Goal: Ask a question

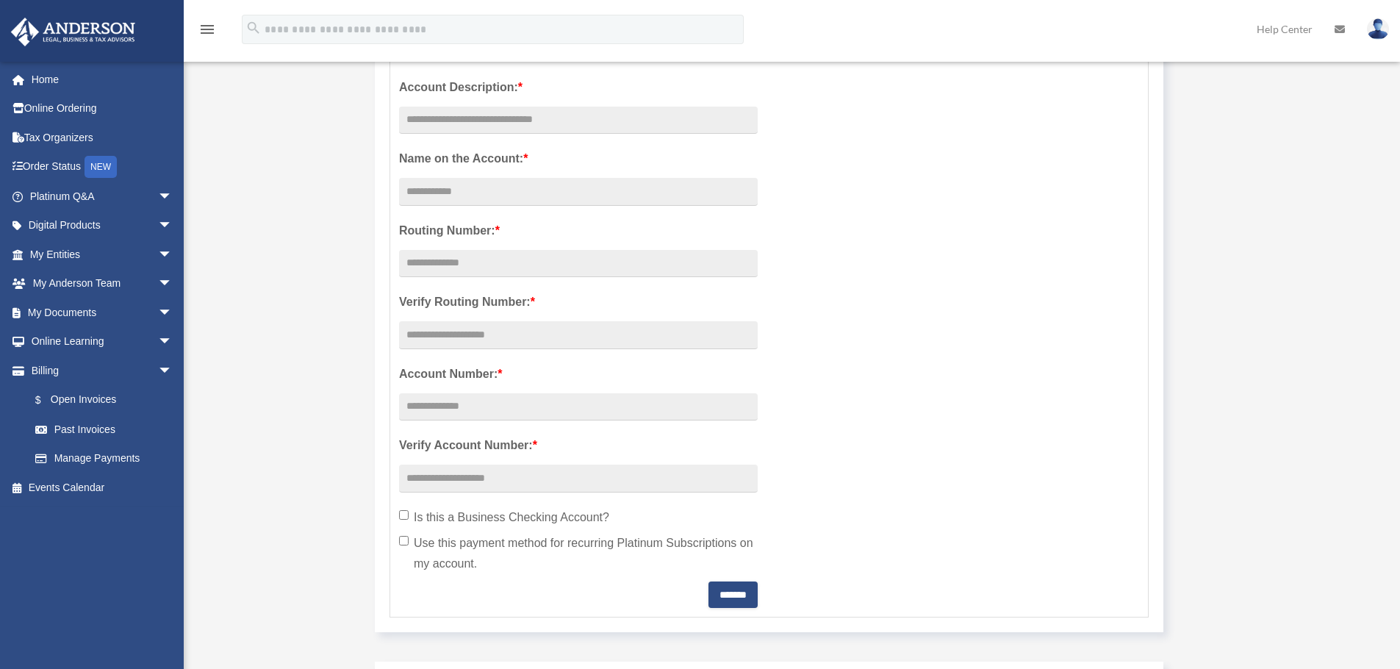
scroll to position [294, 0]
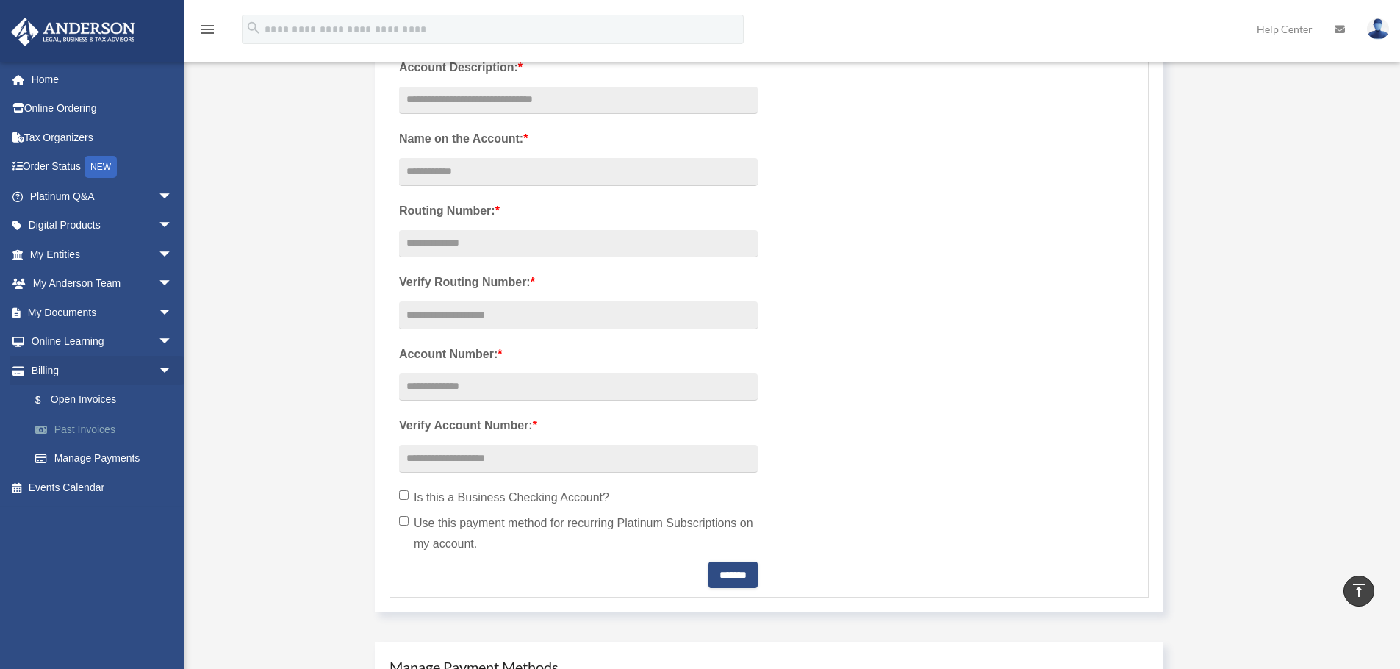
click at [71, 426] on link "Past Invoices" at bounding box center [108, 429] width 174 height 29
click at [84, 432] on link "Past Invoices" at bounding box center [108, 429] width 174 height 29
click at [97, 461] on link "Manage Payments" at bounding box center [108, 458] width 174 height 29
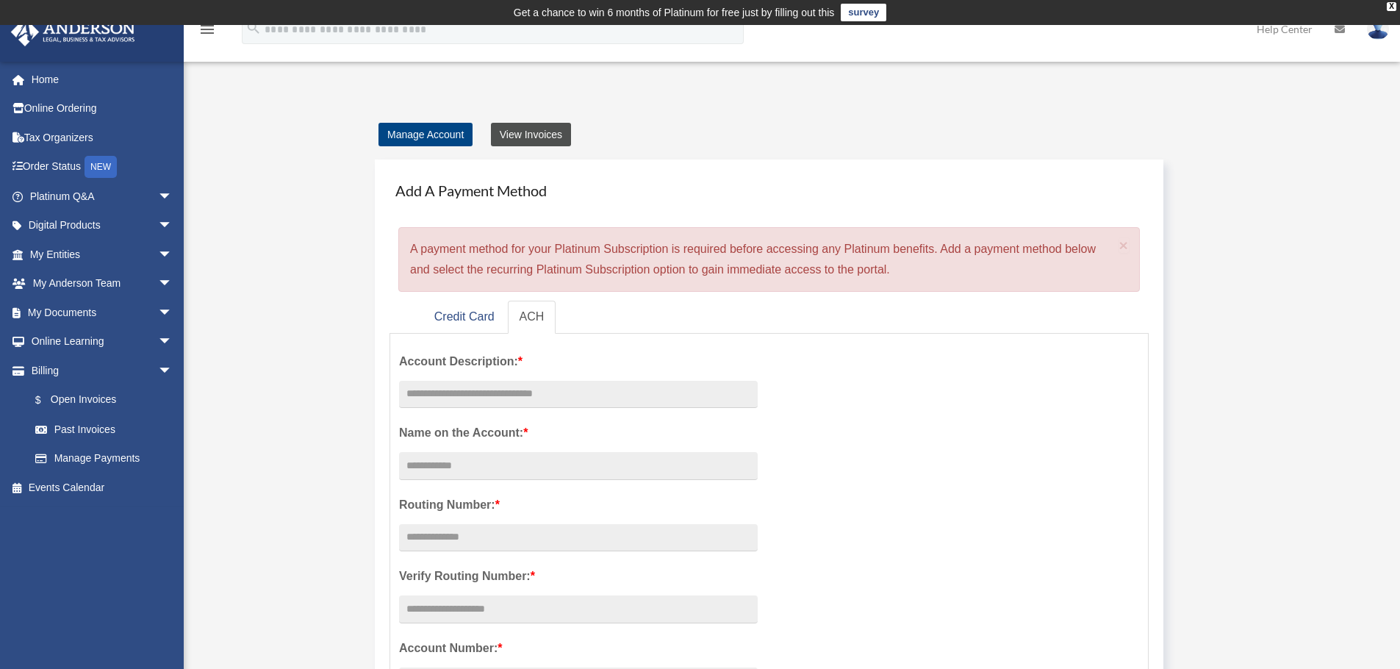
click at [531, 141] on link "View Invoices" at bounding box center [531, 135] width 80 height 24
click at [533, 133] on link "View Invoices" at bounding box center [531, 135] width 80 height 24
click at [441, 136] on link "Manage Account" at bounding box center [426, 135] width 94 height 24
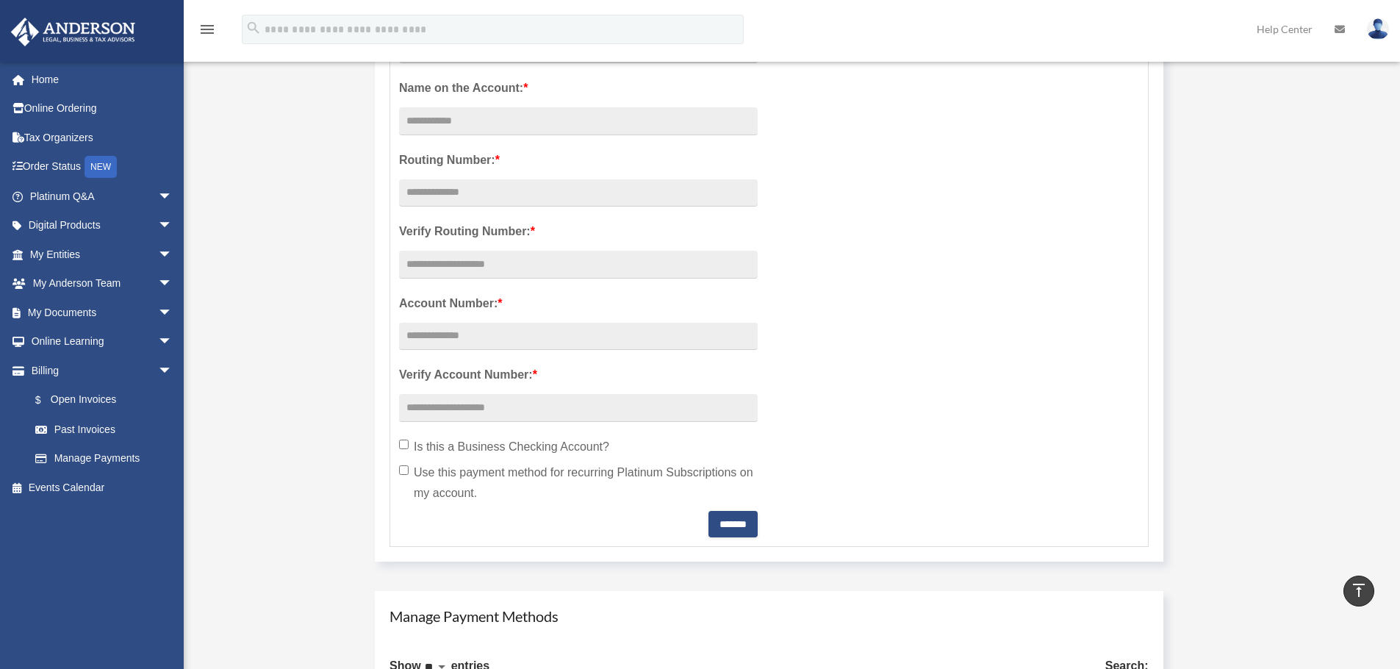
scroll to position [441, 0]
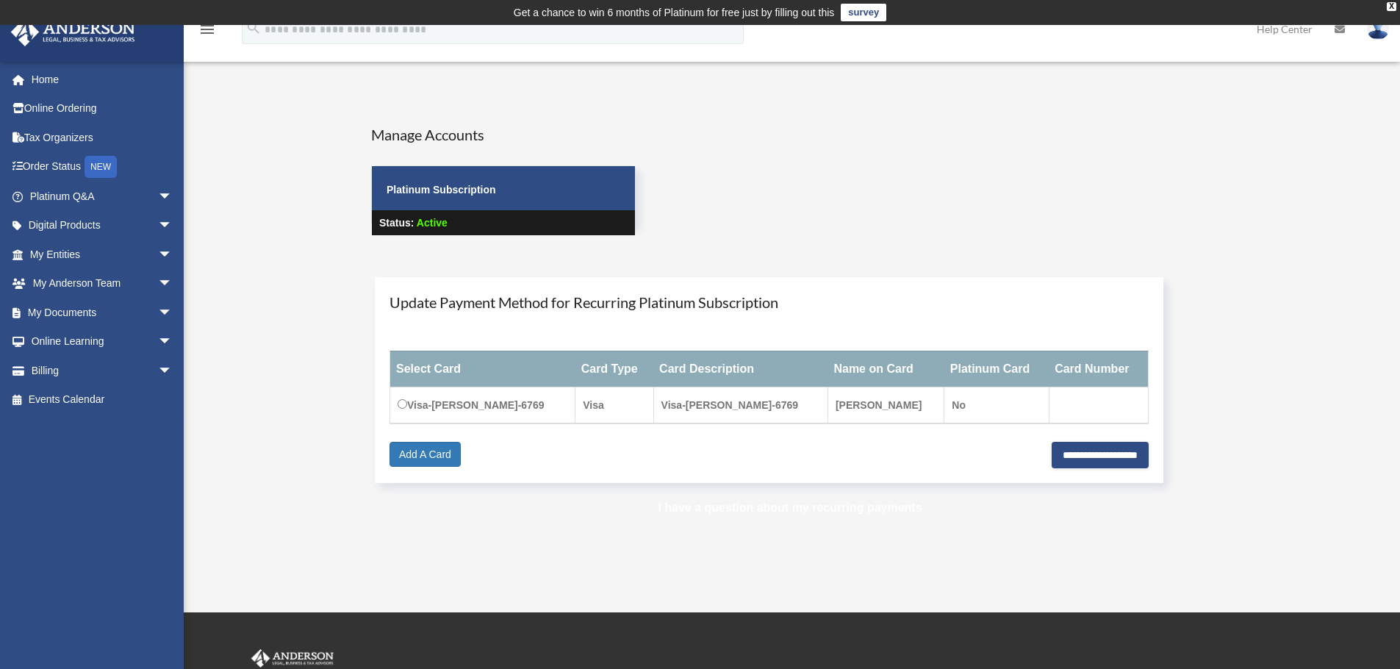
click at [826, 505] on link "I have a question about my recurring payments" at bounding box center [790, 507] width 264 height 12
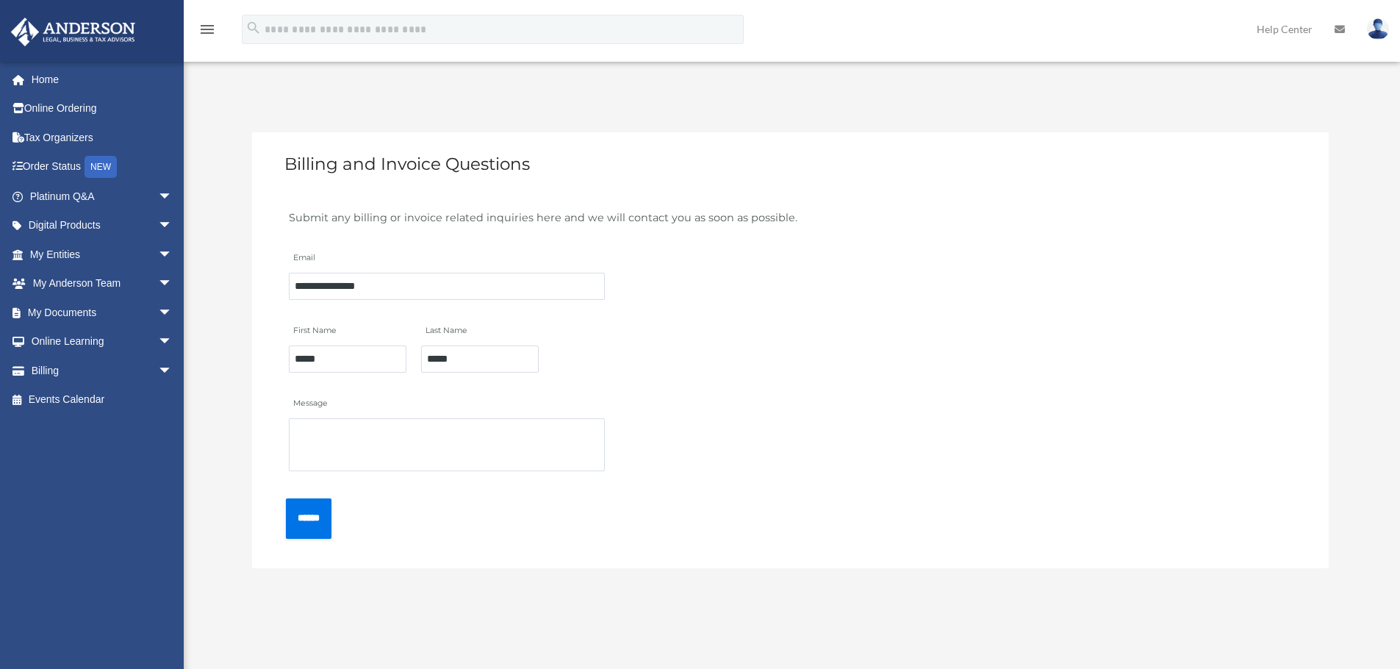
scroll to position [74, 0]
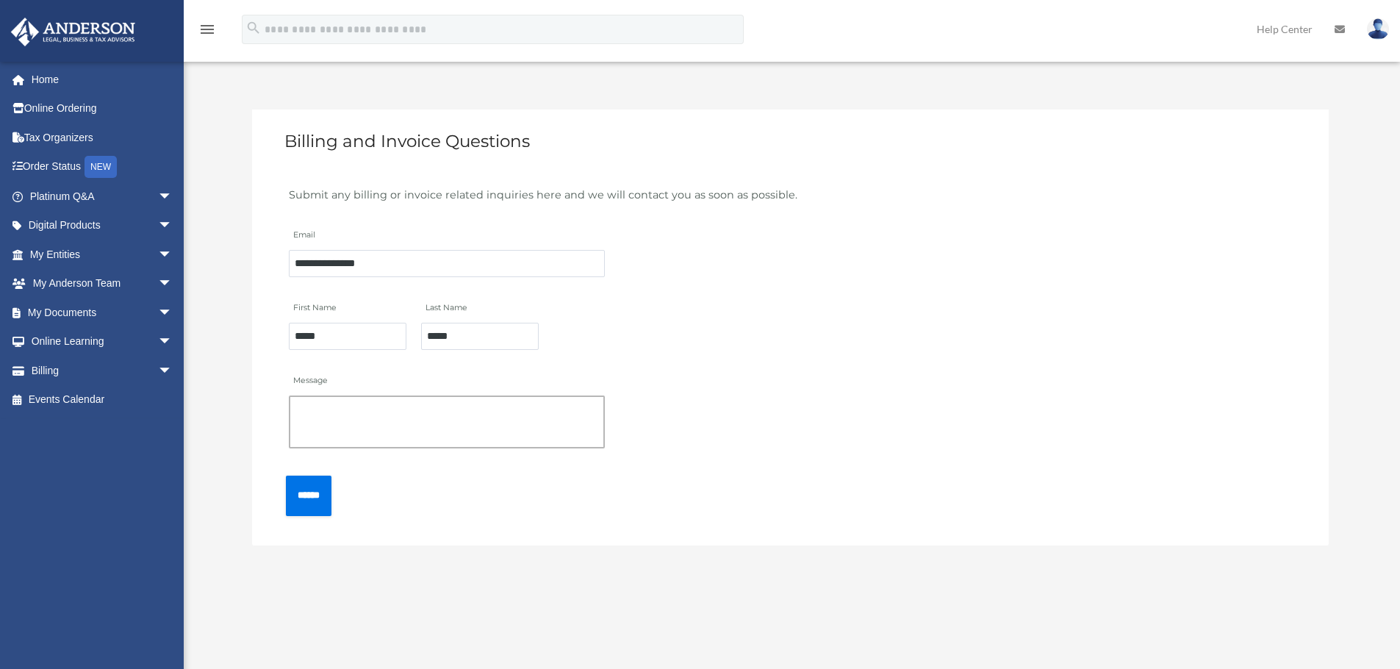
click at [342, 417] on textarea "Message" at bounding box center [447, 421] width 316 height 53
type textarea "**********"
click at [305, 490] on input "******" at bounding box center [309, 496] width 46 height 40
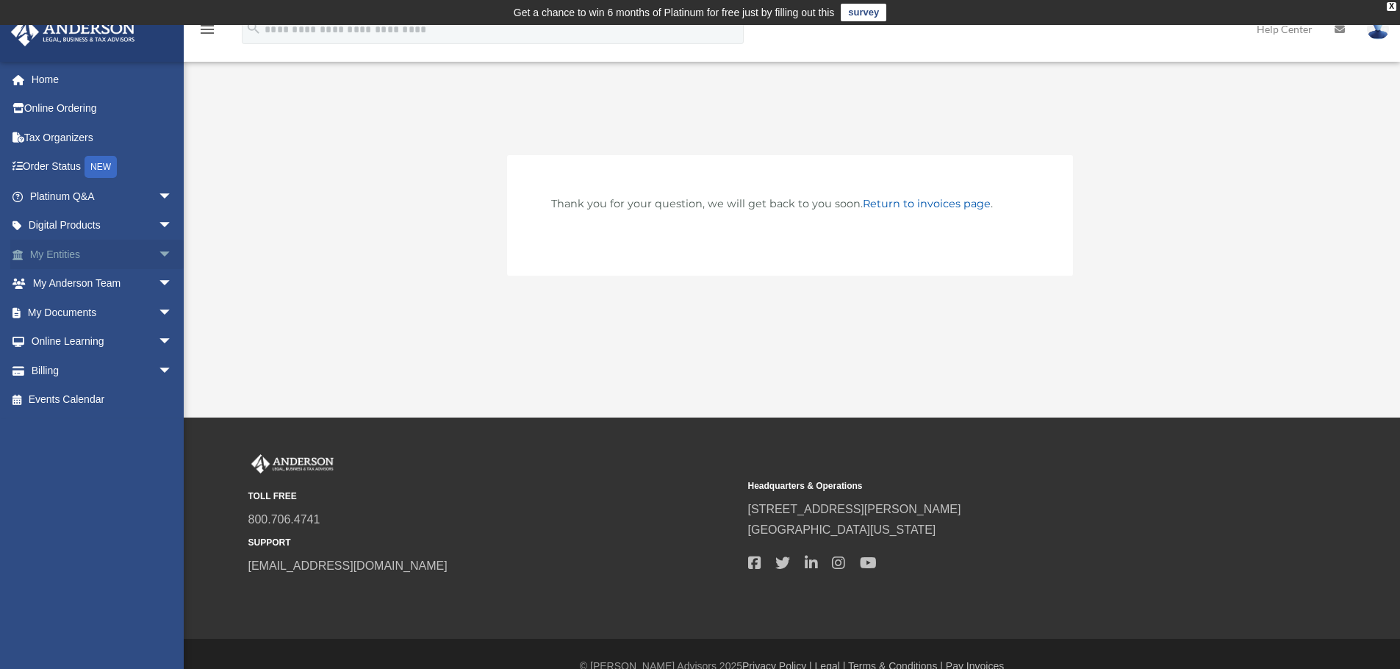
click at [52, 252] on link "My Entities arrow_drop_down" at bounding box center [102, 254] width 185 height 29
click at [898, 202] on link "Return to invoices page" at bounding box center [927, 203] width 128 height 13
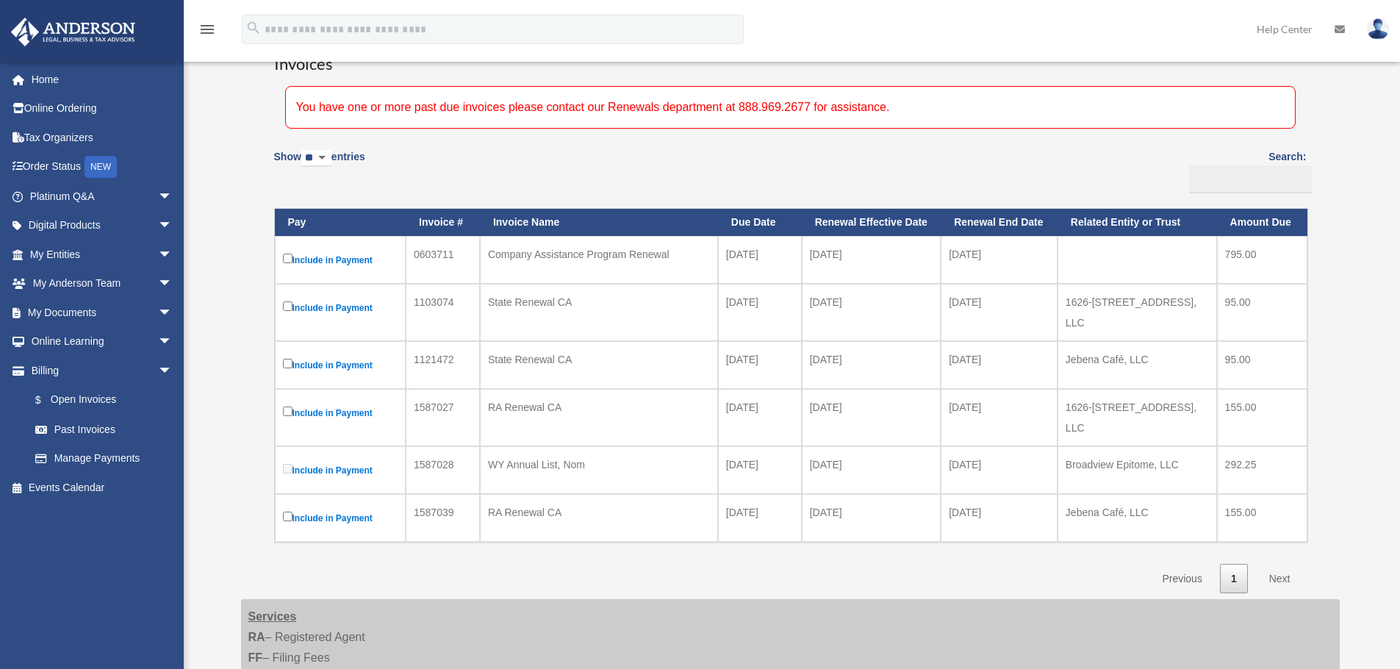
scroll to position [711, 0]
